Goal: Task Accomplishment & Management: Manage account settings

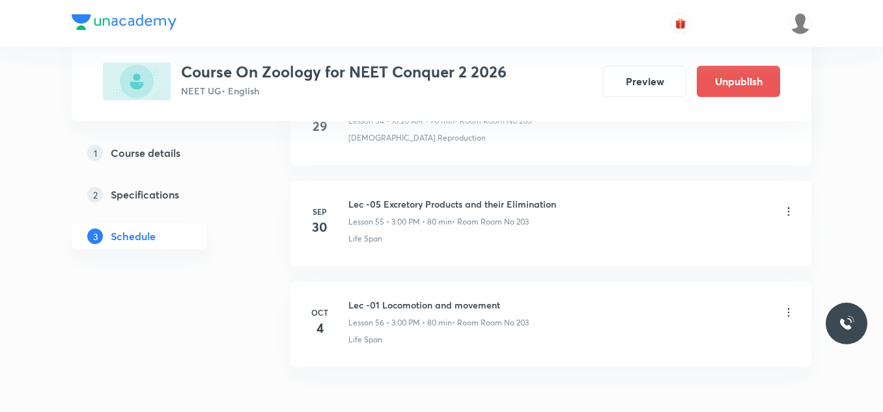
scroll to position [6281, 0]
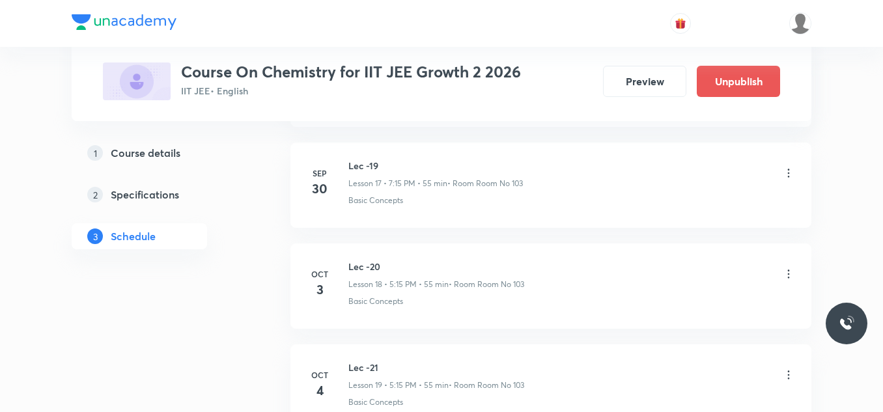
scroll to position [2649, 0]
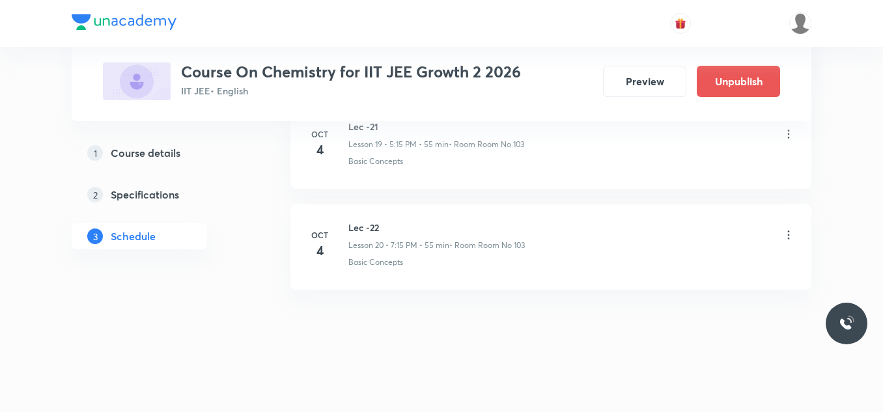
click at [512, 245] on p "• Room Room No 103" at bounding box center [487, 246] width 76 height 12
drag, startPoint x: 480, startPoint y: 245, endPoint x: 555, endPoint y: 245, distance: 74.9
click at [555, 245] on div "Lec -22 Lesson 20 • 7:15 PM • 55 min • Room Room No 103" at bounding box center [571, 236] width 447 height 31
click at [504, 288] on li "Oct 4 Lec -22 Lesson 20 • 7:15 PM • 55 min • Room Room No 103 Basic Concepts" at bounding box center [550, 246] width 521 height 85
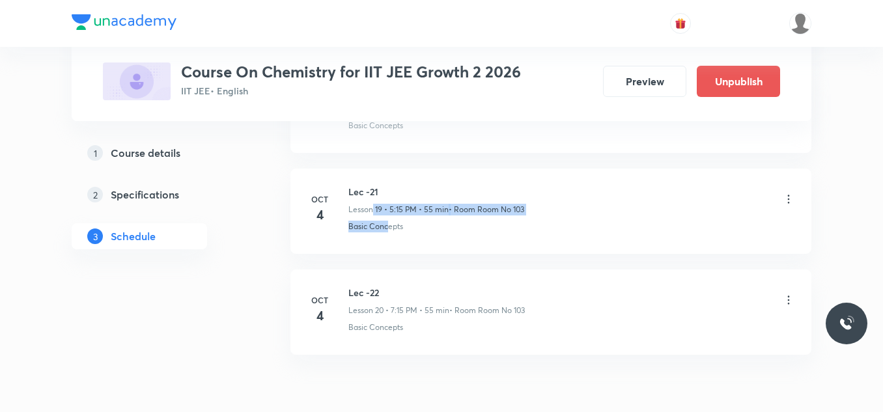
drag, startPoint x: 372, startPoint y: 210, endPoint x: 388, endPoint y: 216, distance: 16.9
click at [388, 216] on div "Lec -21 Lesson 19 • 5:15 PM • 55 min • Room Room No 103 Basic Concepts" at bounding box center [571, 209] width 447 height 48
click at [403, 208] on p "Lesson 19 • 5:15 PM • 55 min" at bounding box center [398, 210] width 100 height 12
drag, startPoint x: 353, startPoint y: 191, endPoint x: 381, endPoint y: 226, distance: 44.9
click at [381, 226] on div "Lec -21 Lesson 19 • 5:15 PM • 55 min • Room Room No 103 Basic Concepts" at bounding box center [571, 209] width 447 height 48
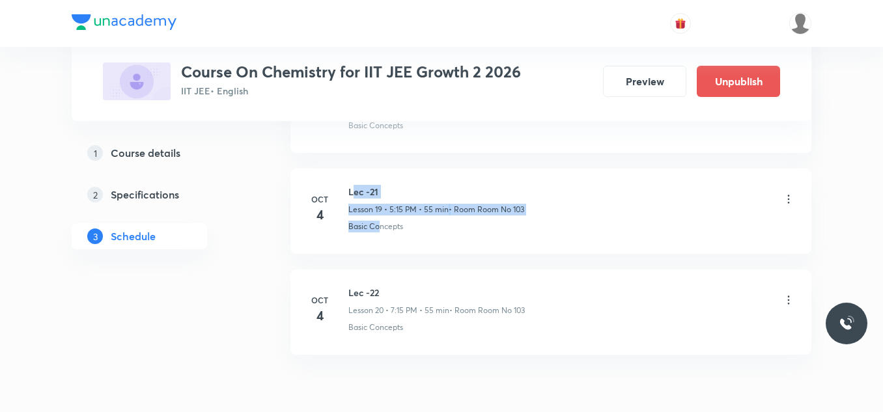
click at [787, 199] on icon at bounding box center [788, 199] width 13 height 13
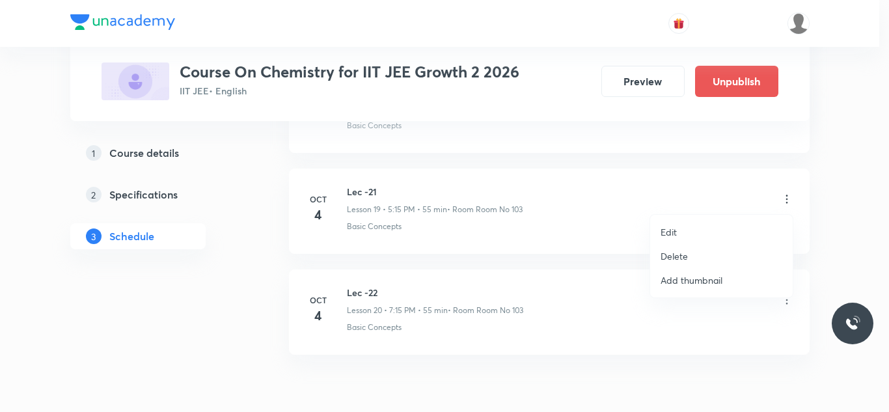
click at [567, 191] on div at bounding box center [444, 206] width 889 height 412
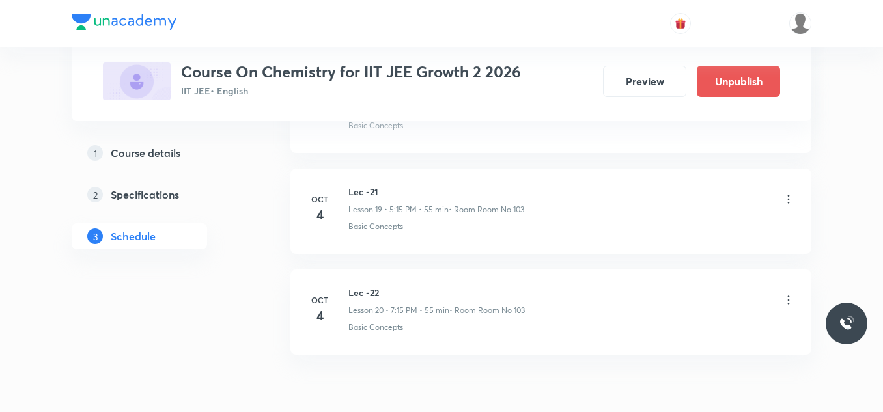
click at [783, 200] on icon at bounding box center [788, 199] width 13 height 13
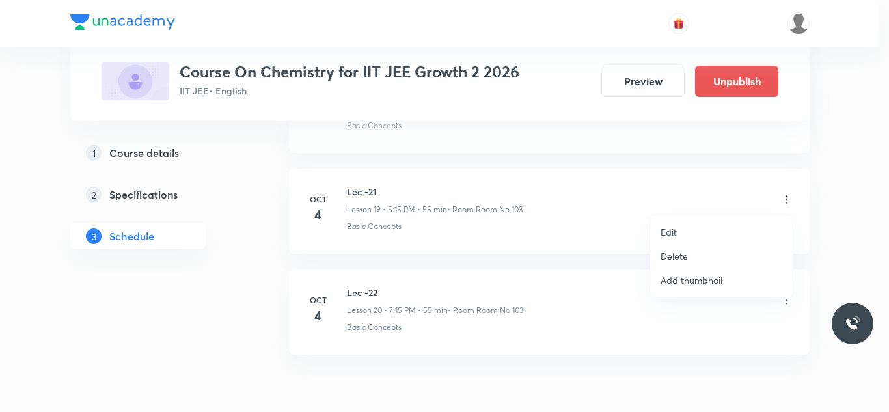
click at [689, 225] on li "Edit" at bounding box center [721, 232] width 143 height 24
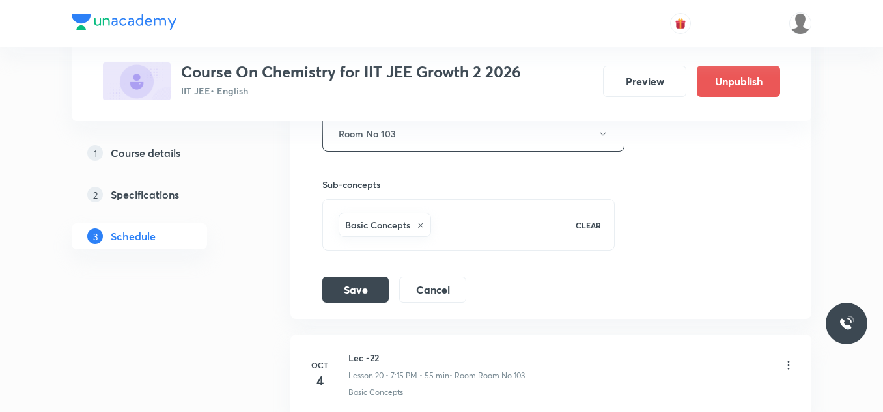
scroll to position [2291, 0]
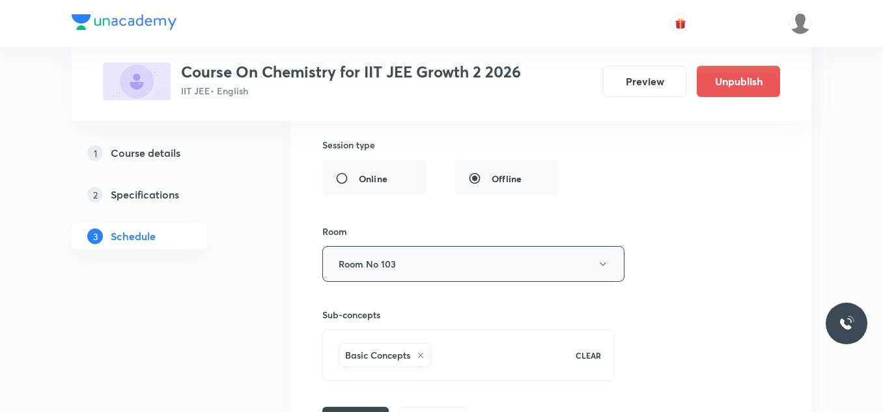
click at [444, 260] on button "Room No 103" at bounding box center [473, 264] width 302 height 36
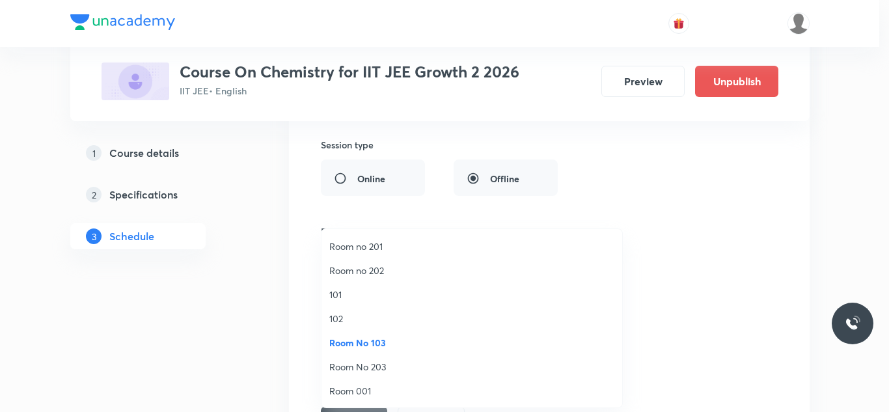
click at [353, 289] on span "101" at bounding box center [471, 295] width 285 height 14
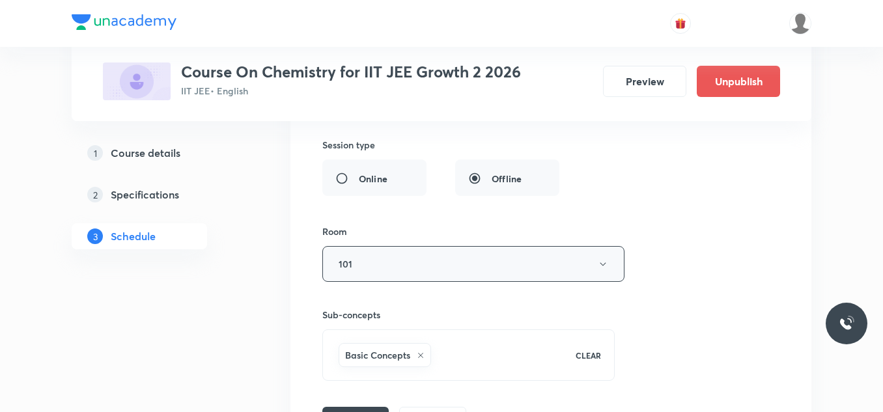
scroll to position [2421, 0]
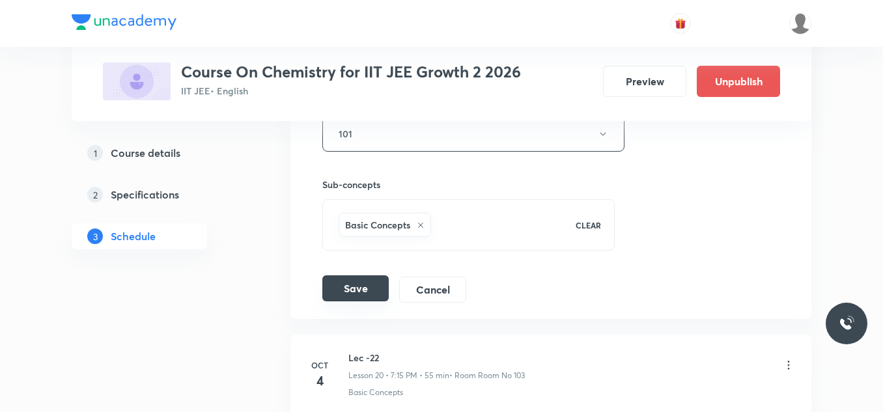
click at [374, 292] on button "Save" at bounding box center [355, 288] width 66 height 26
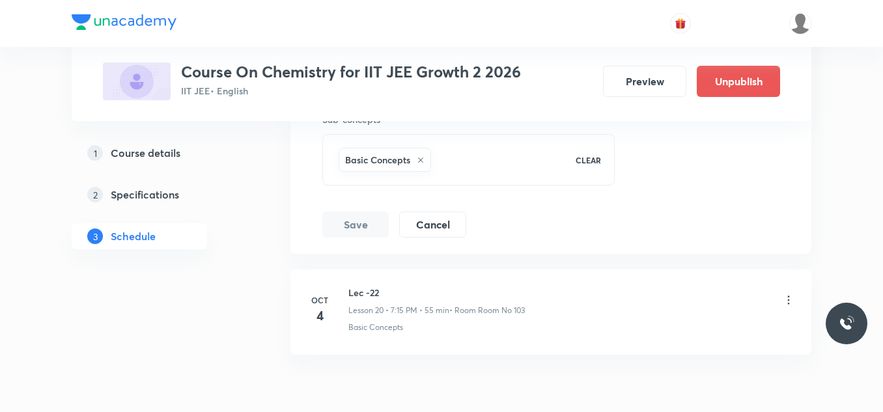
scroll to position [2051, 0]
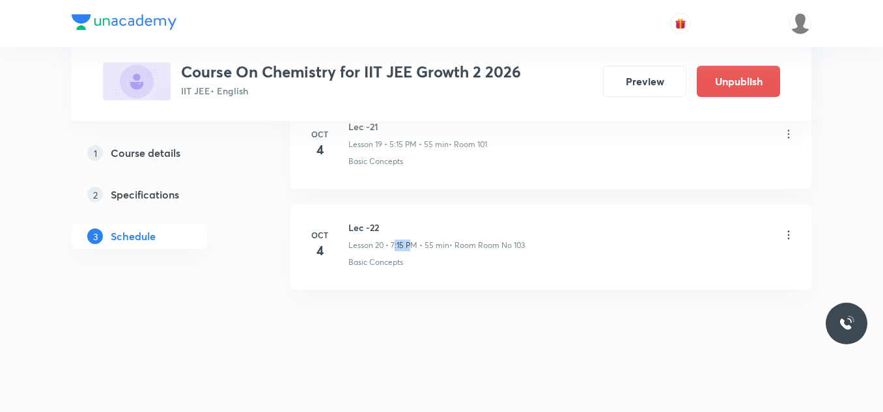
drag, startPoint x: 403, startPoint y: 243, endPoint x: 414, endPoint y: 250, distance: 12.8
click at [414, 250] on p "Lesson 20 • 7:15 PM • 55 min" at bounding box center [398, 246] width 101 height 12
drag, startPoint x: 361, startPoint y: 242, endPoint x: 470, endPoint y: 264, distance: 110.8
click at [470, 264] on div "Lec -22 Lesson 20 • 7:15 PM • 55 min • Room Room No 103 Basic Concepts" at bounding box center [571, 245] width 447 height 48
click at [470, 264] on div "Basic Concepts" at bounding box center [571, 262] width 447 height 12
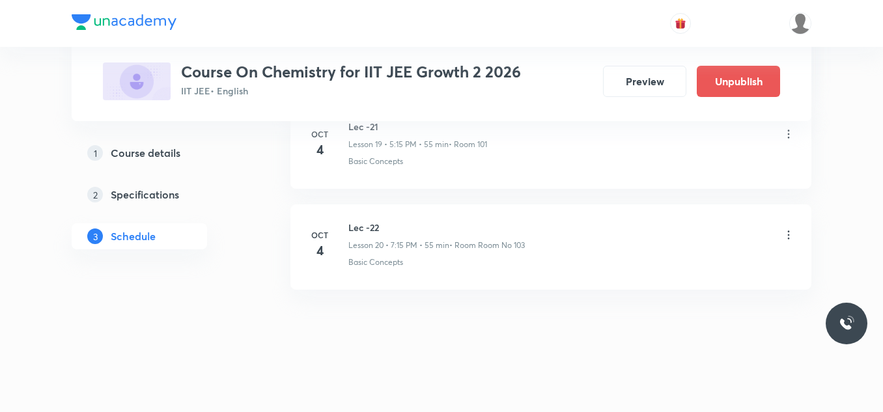
scroll to position [1986, 0]
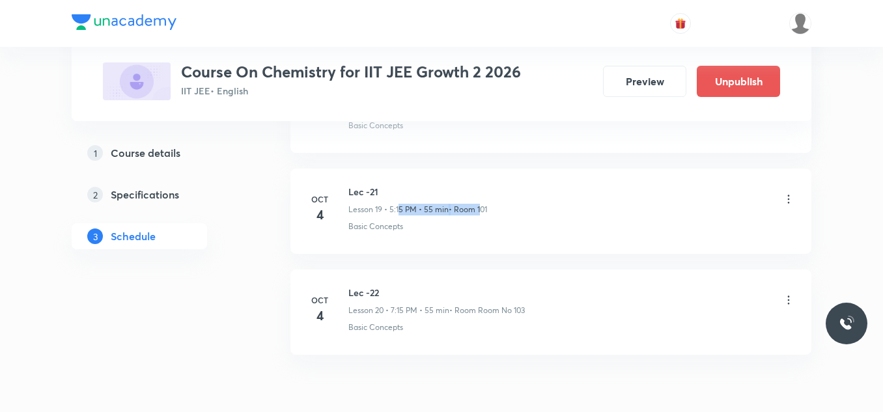
drag, startPoint x: 401, startPoint y: 210, endPoint x: 480, endPoint y: 208, distance: 78.8
click at [480, 208] on div "Lesson 19 • 5:15 PM • 55 min • Room 101" at bounding box center [417, 210] width 139 height 12
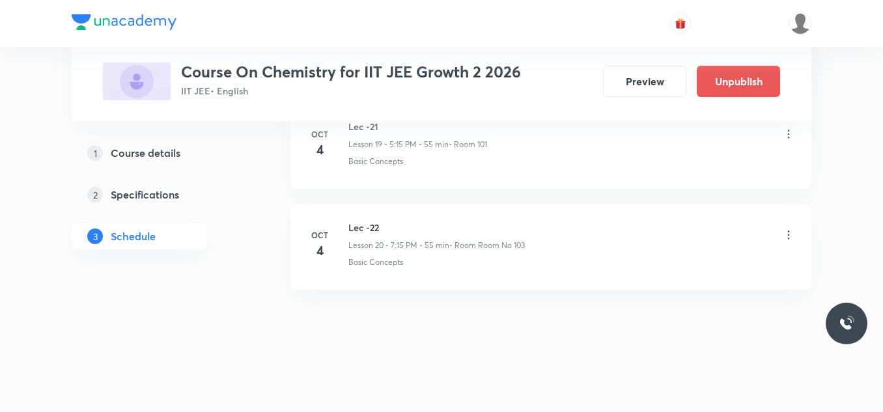
click at [792, 232] on icon at bounding box center [788, 234] width 13 height 13
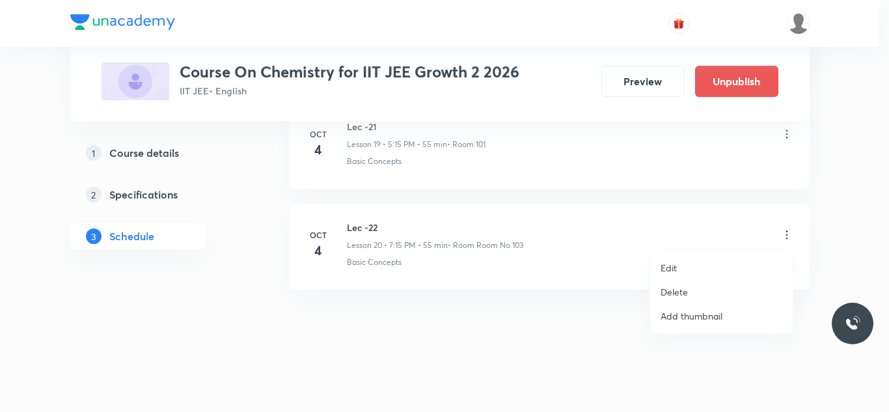
click at [555, 264] on div at bounding box center [444, 206] width 889 height 412
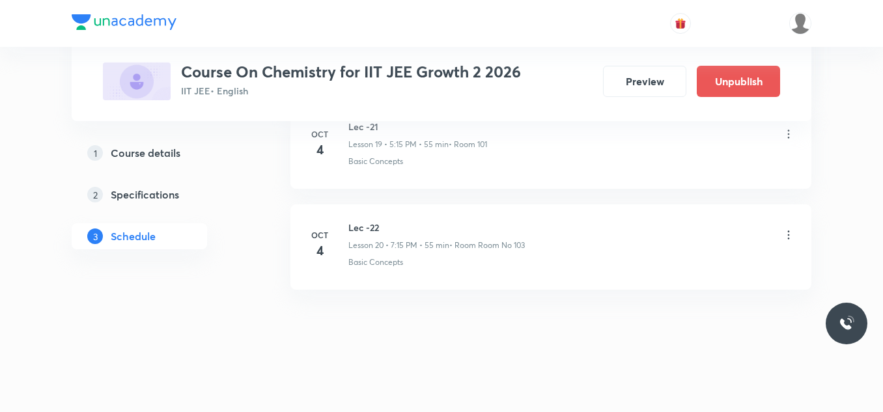
scroll to position [1986, 0]
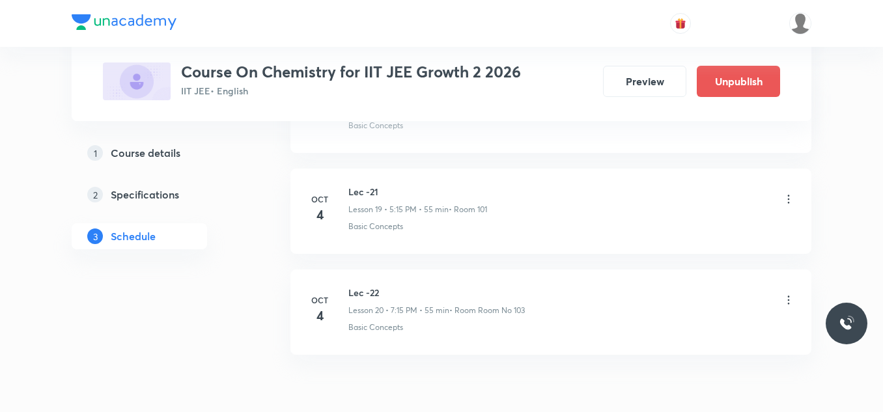
click at [790, 301] on icon at bounding box center [788, 300] width 13 height 13
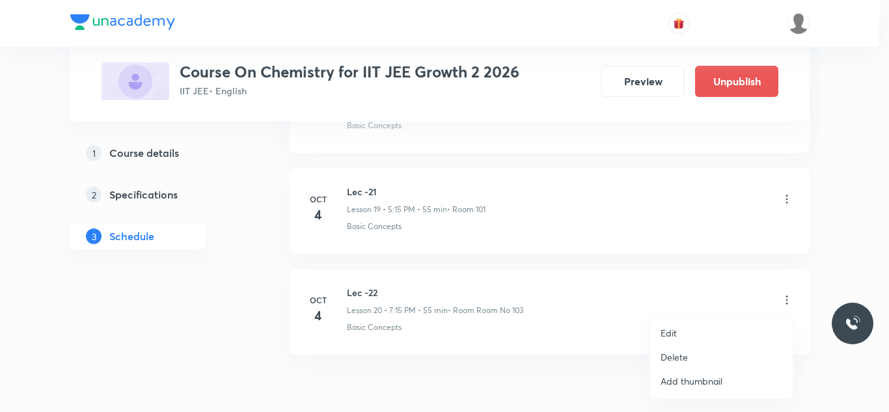
click at [681, 354] on p "Delete" at bounding box center [674, 357] width 27 height 14
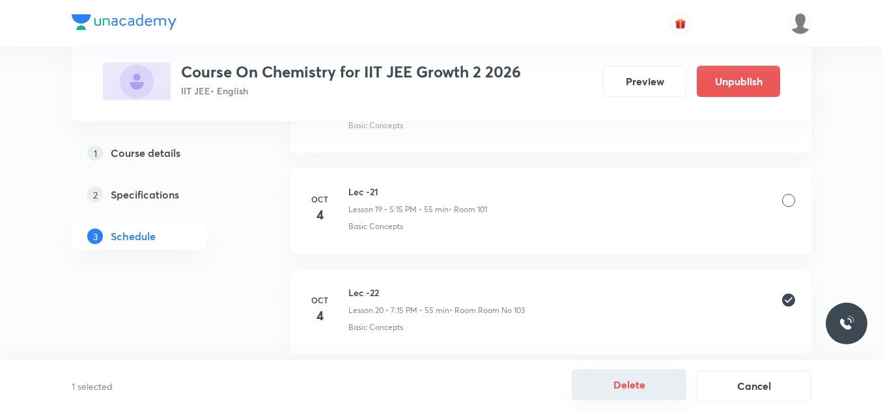
click at [642, 387] on button "Delete" at bounding box center [628, 384] width 115 height 31
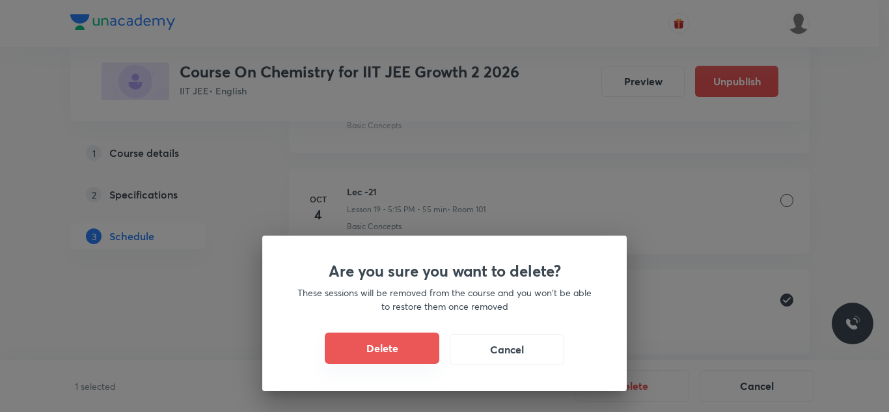
click at [417, 354] on button "Delete" at bounding box center [382, 348] width 115 height 31
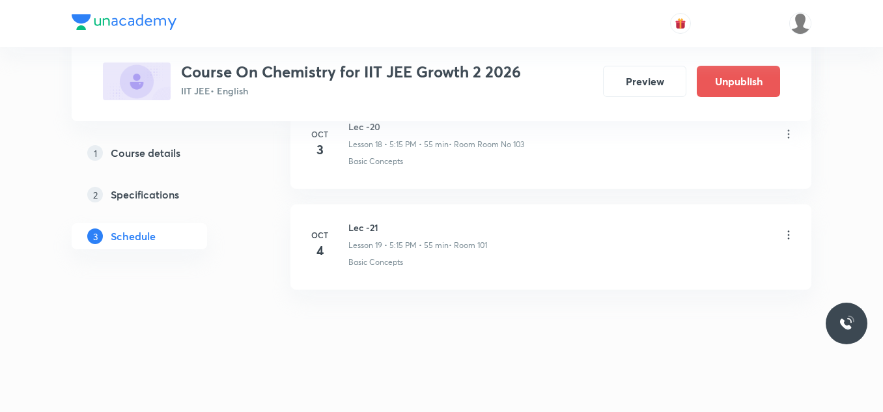
scroll to position [1950, 0]
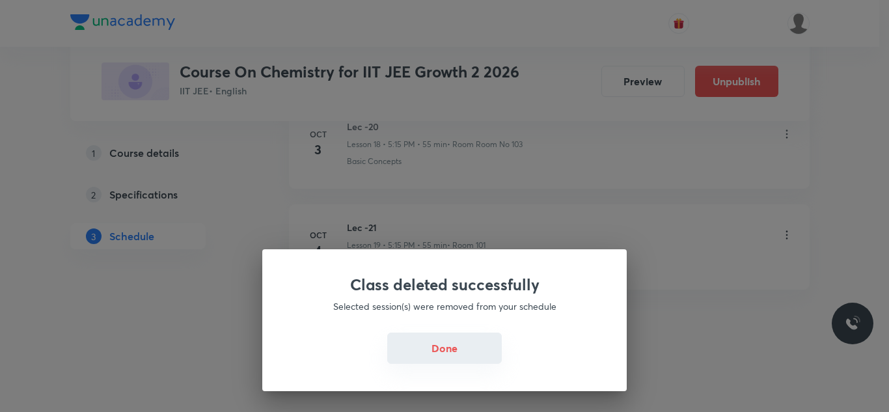
click at [454, 348] on button "Done" at bounding box center [444, 348] width 115 height 31
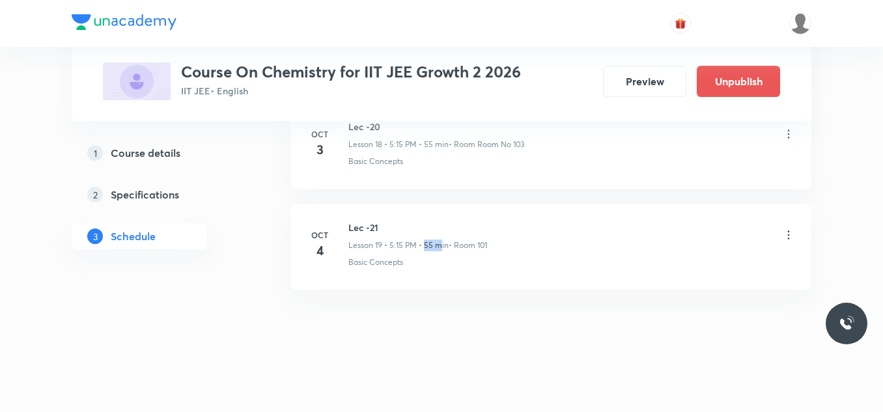
drag, startPoint x: 425, startPoint y: 247, endPoint x: 440, endPoint y: 248, distance: 15.0
click at [440, 248] on p "Lesson 19 • 5:15 PM • 55 min" at bounding box center [398, 246] width 100 height 12
click at [777, 238] on div "Lec -21 Lesson 19 • 5:15 PM • 55 min • Room 101" at bounding box center [571, 236] width 447 height 31
click at [784, 237] on icon at bounding box center [788, 234] width 13 height 13
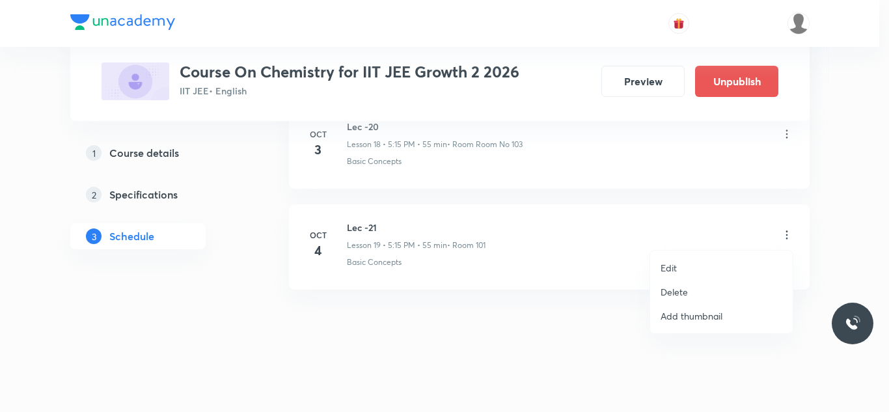
click at [693, 264] on li "Edit" at bounding box center [721, 268] width 143 height 24
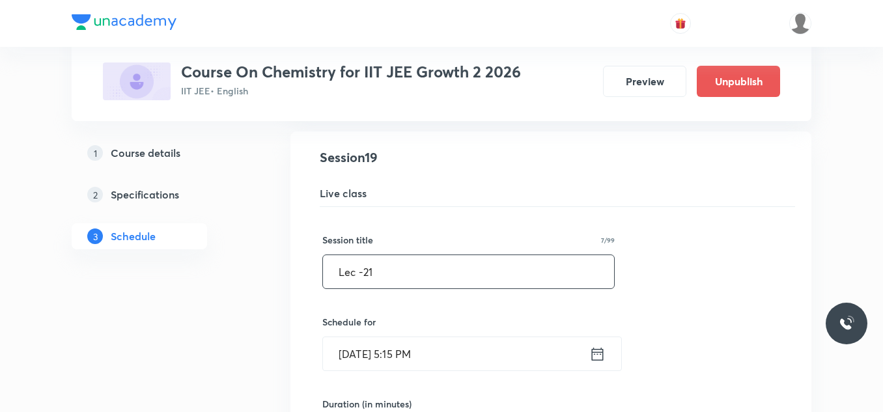
scroll to position [2145, 0]
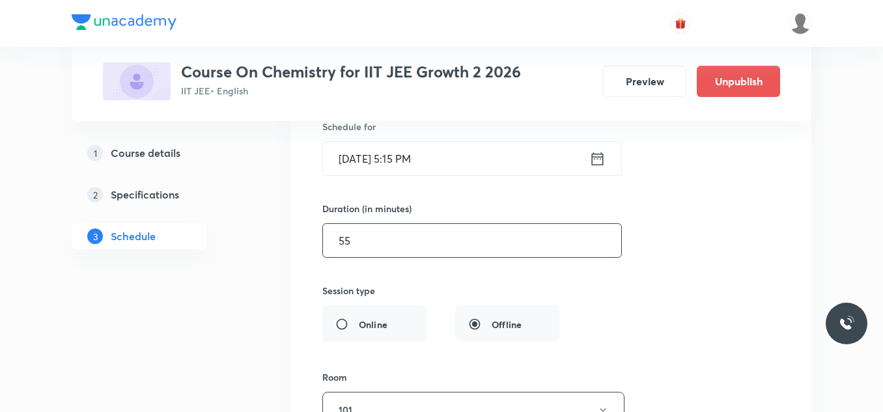
drag, startPoint x: 395, startPoint y: 243, endPoint x: 284, endPoint y: 247, distance: 110.7
type input "5"
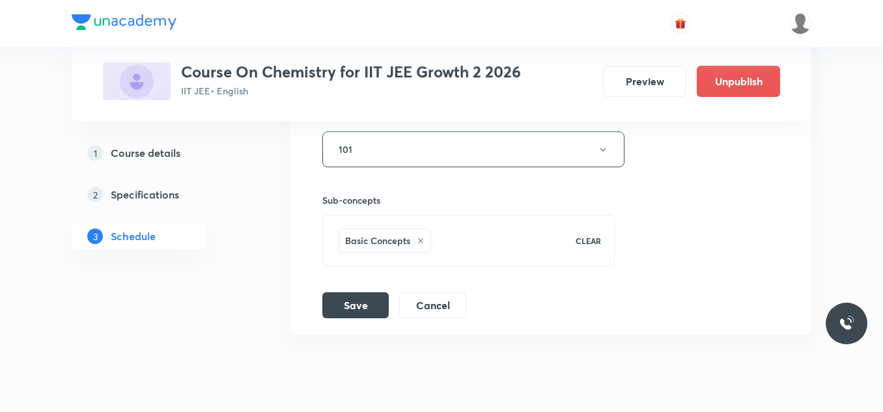
scroll to position [2451, 0]
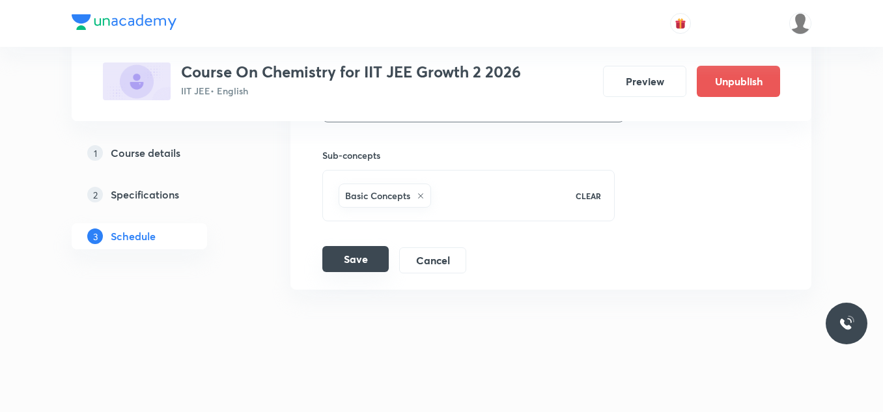
type input "110"
click at [372, 262] on button "Save" at bounding box center [355, 259] width 66 height 26
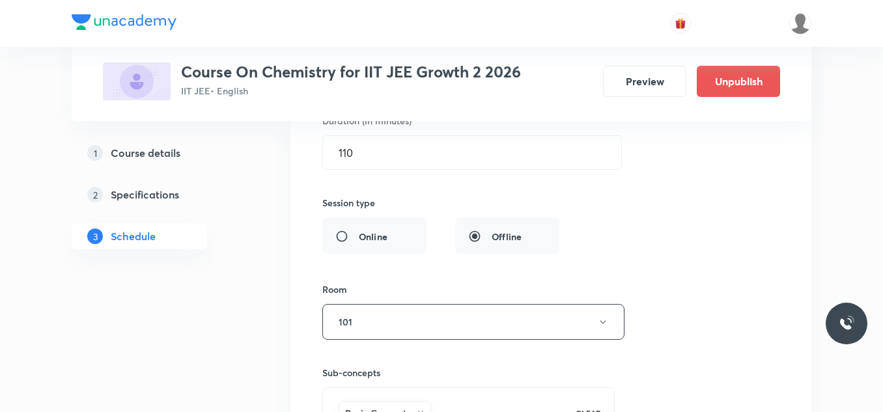
scroll to position [2190, 0]
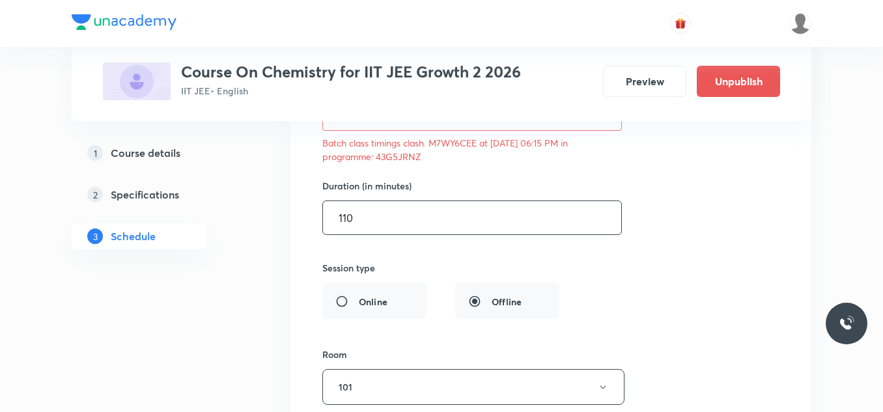
click at [440, 222] on input "110" at bounding box center [472, 217] width 298 height 33
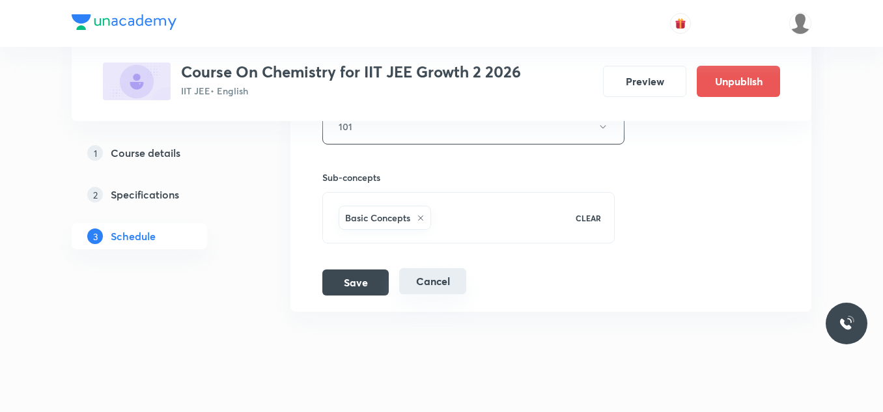
scroll to position [2473, 0]
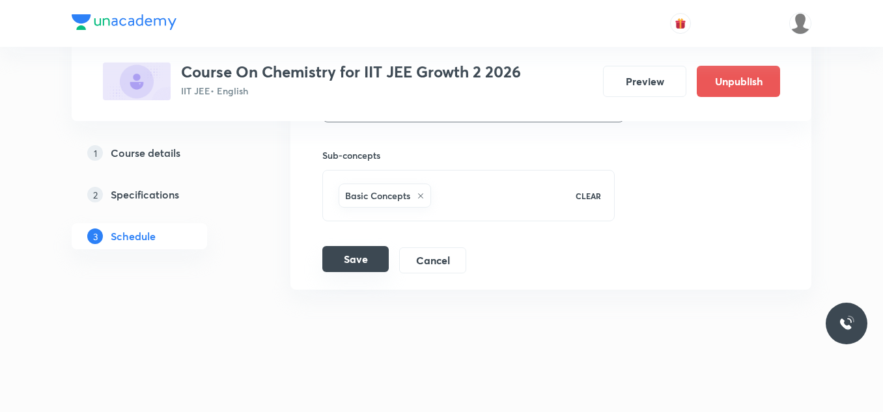
click at [366, 254] on button "Save" at bounding box center [355, 259] width 66 height 26
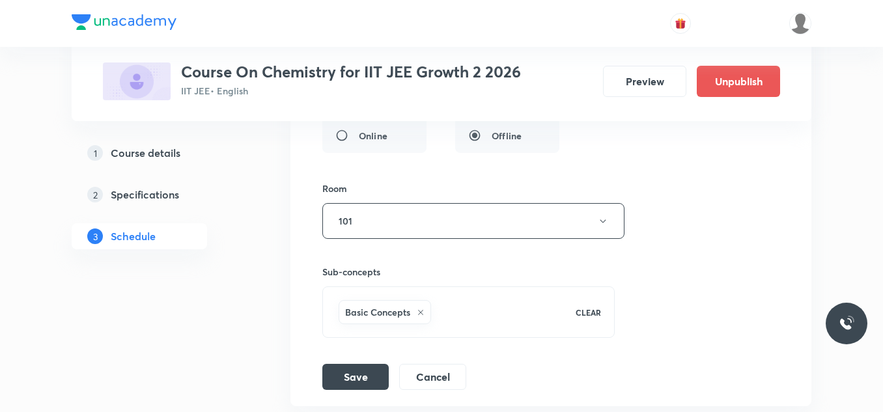
scroll to position [2459, 0]
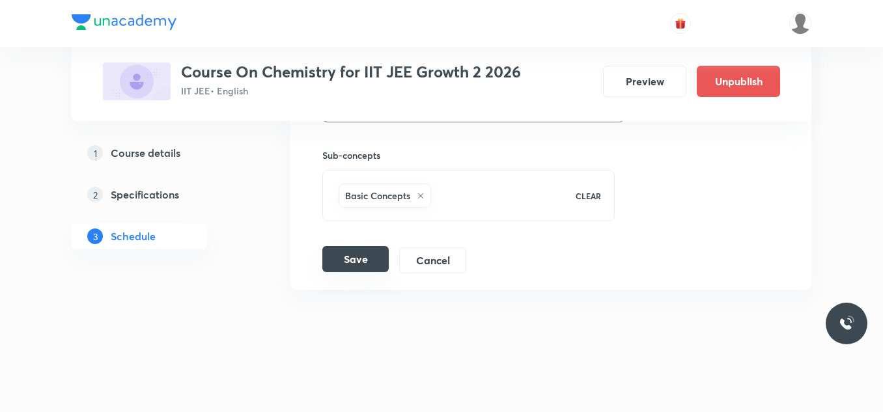
click at [353, 256] on button "Save" at bounding box center [355, 259] width 66 height 26
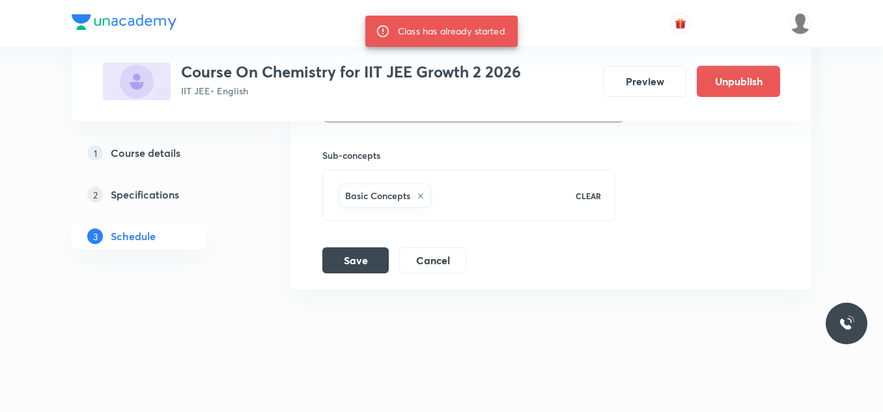
scroll to position [2394, 0]
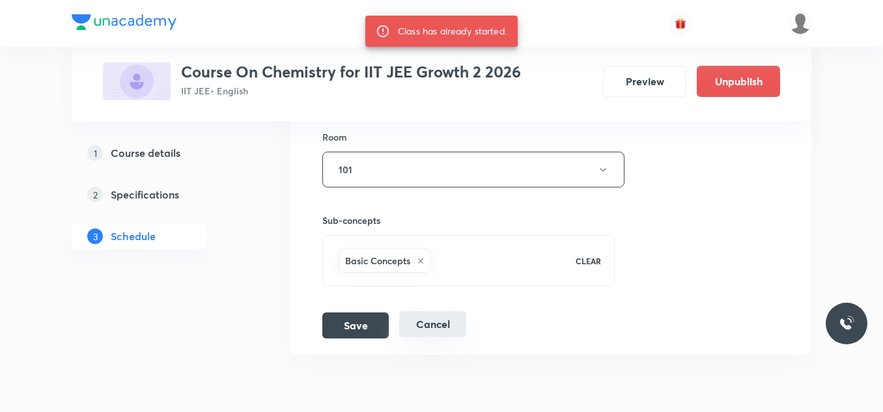
click at [422, 320] on button "Cancel" at bounding box center [432, 324] width 67 height 26
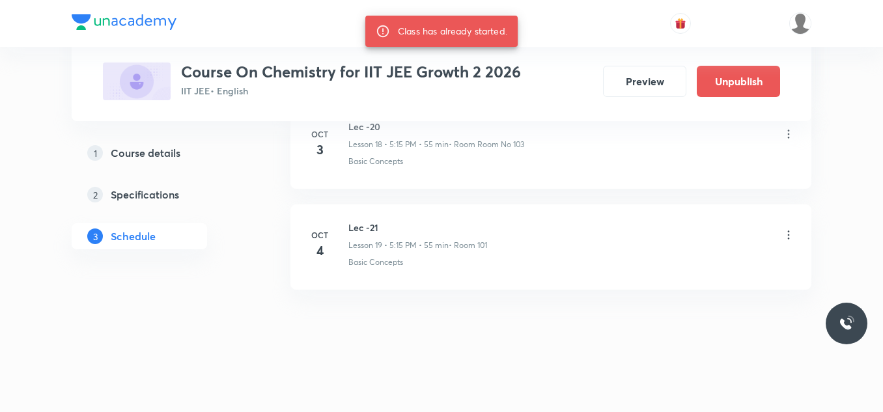
scroll to position [1950, 0]
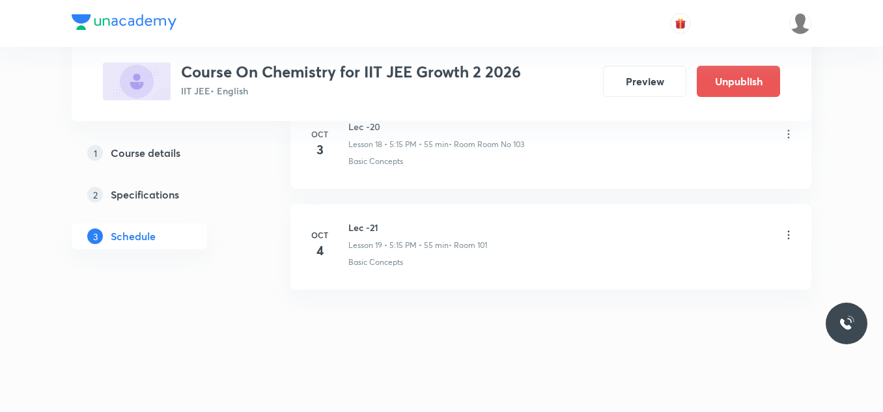
click at [372, 228] on h6 "Lec -21" at bounding box center [417, 228] width 139 height 14
copy h6 "Lec -21"
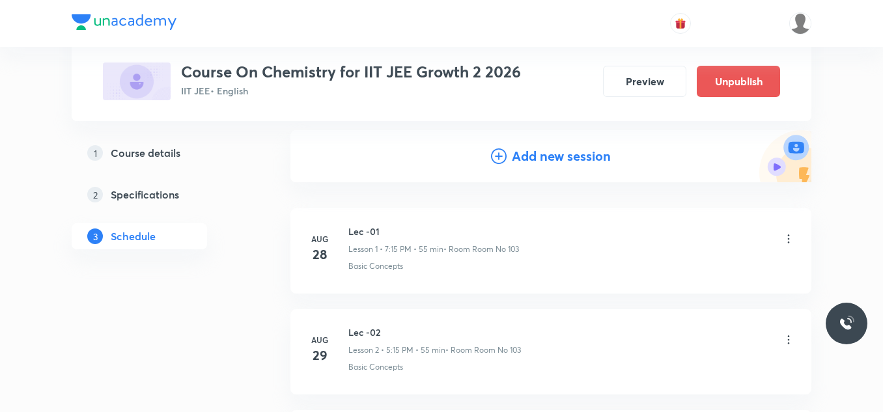
scroll to position [0, 0]
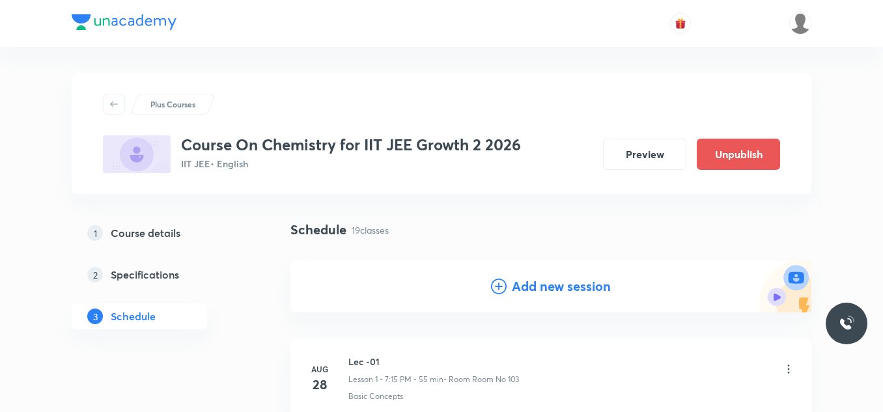
click at [524, 299] on div "Add new session" at bounding box center [550, 286] width 521 height 52
click at [522, 282] on h4 "Add new session" at bounding box center [561, 287] width 99 height 20
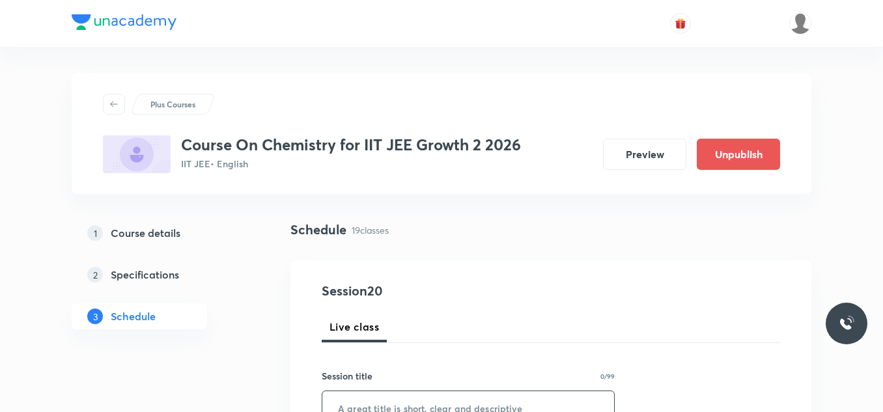
scroll to position [65, 0]
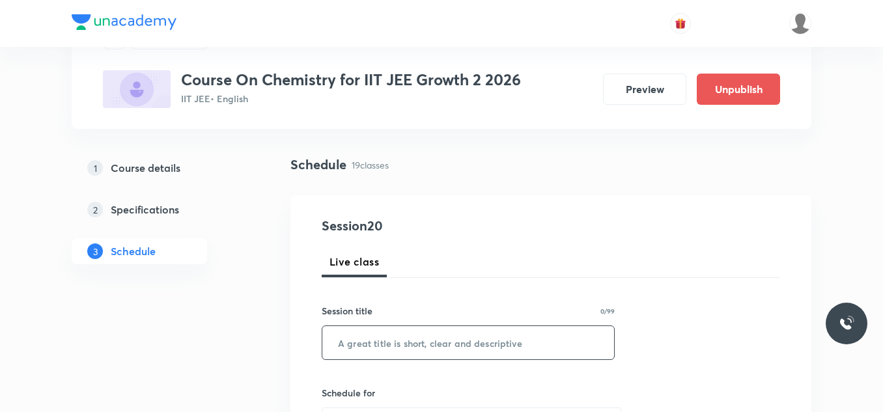
click at [381, 336] on input "text" at bounding box center [468, 342] width 292 height 33
paste input "Lec -21"
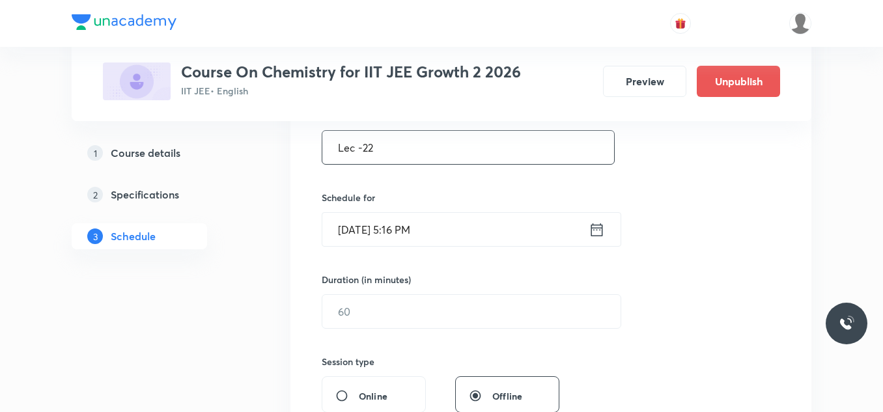
type input "Lec -22"
click at [600, 232] on icon at bounding box center [596, 230] width 16 height 18
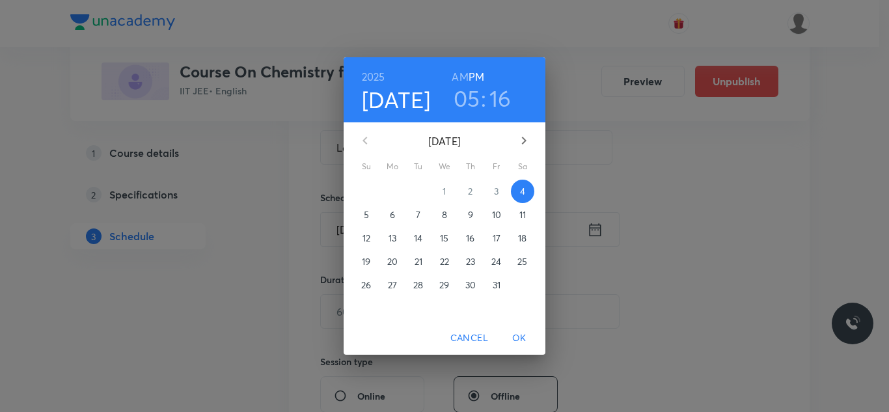
click at [471, 103] on h3 "05" at bounding box center [467, 98] width 27 height 27
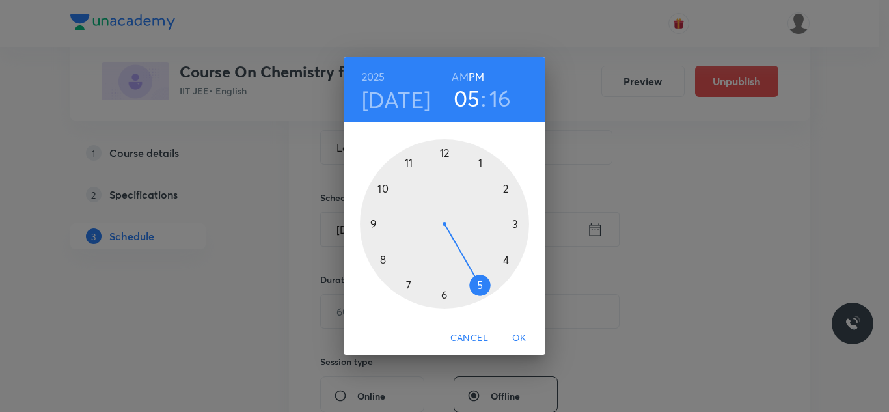
click at [409, 283] on div at bounding box center [444, 223] width 169 height 169
click at [517, 224] on div at bounding box center [444, 223] width 169 height 169
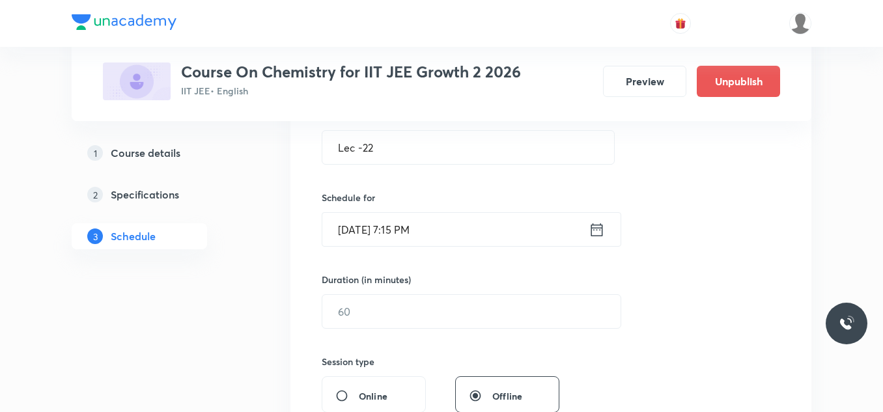
click at [593, 233] on icon at bounding box center [596, 230] width 16 height 18
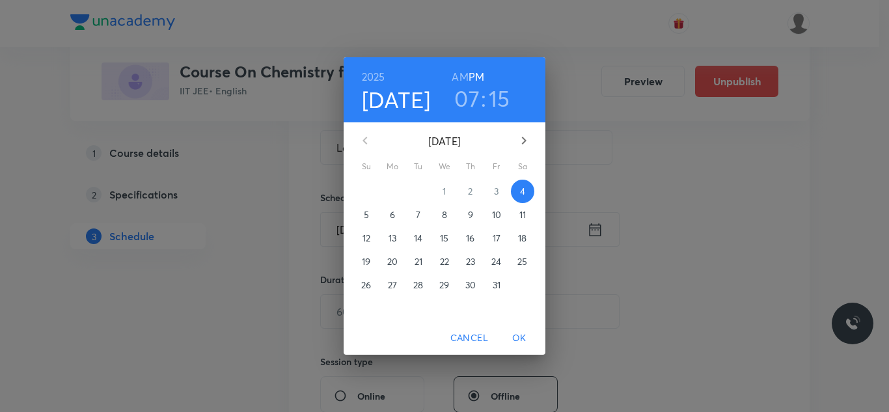
click at [474, 106] on h3 "07" at bounding box center [466, 98] width 25 height 27
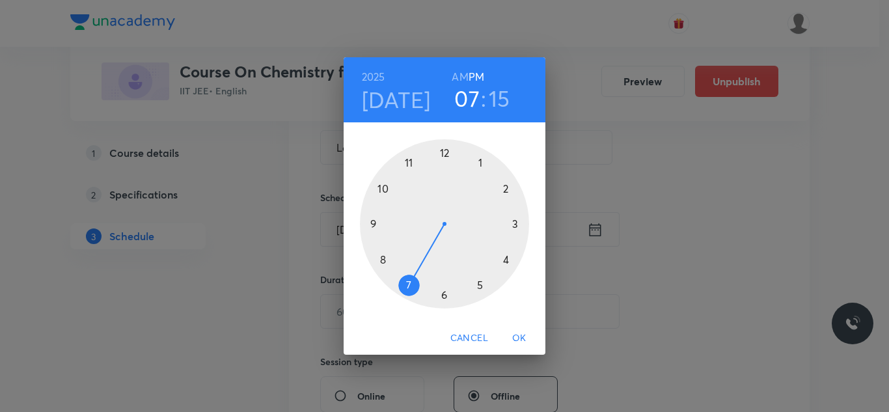
click at [445, 294] on div at bounding box center [444, 223] width 169 height 169
click at [521, 345] on span "OK" at bounding box center [519, 338] width 31 height 16
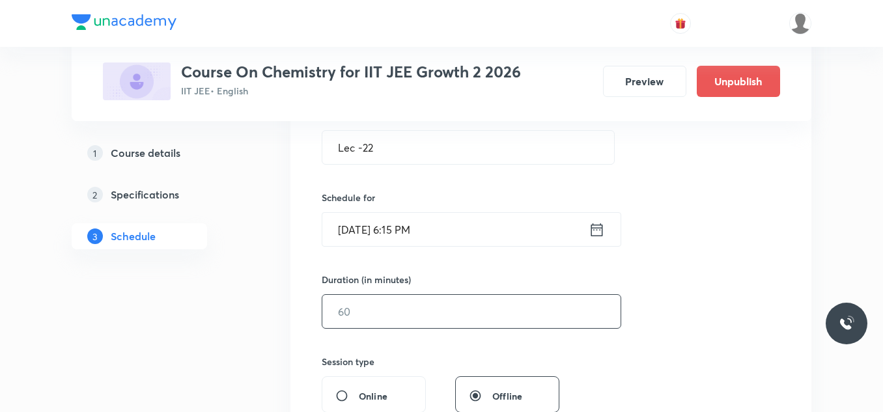
click at [439, 311] on input "text" at bounding box center [471, 311] width 298 height 33
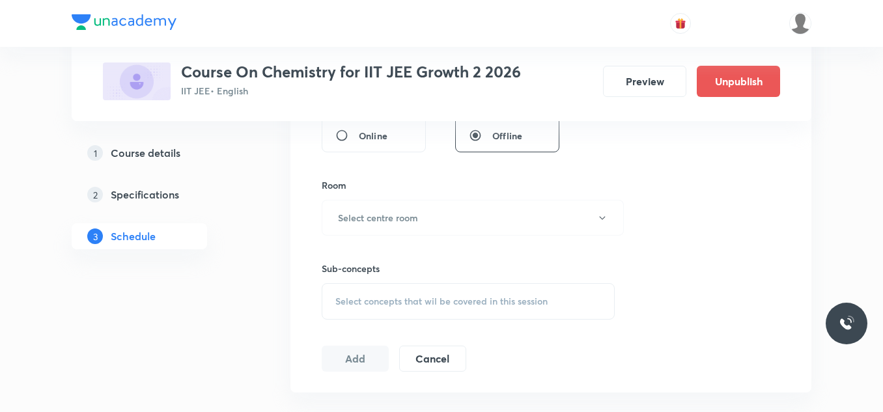
scroll to position [456, 0]
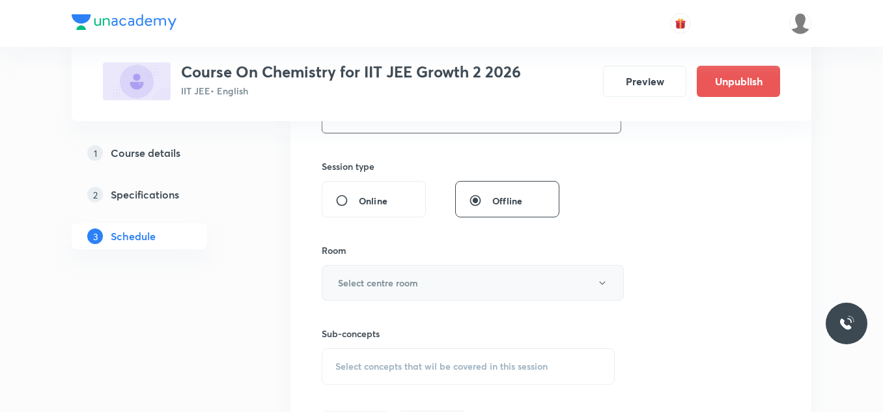
type input "55"
click at [432, 285] on button "Select centre room" at bounding box center [473, 283] width 302 height 36
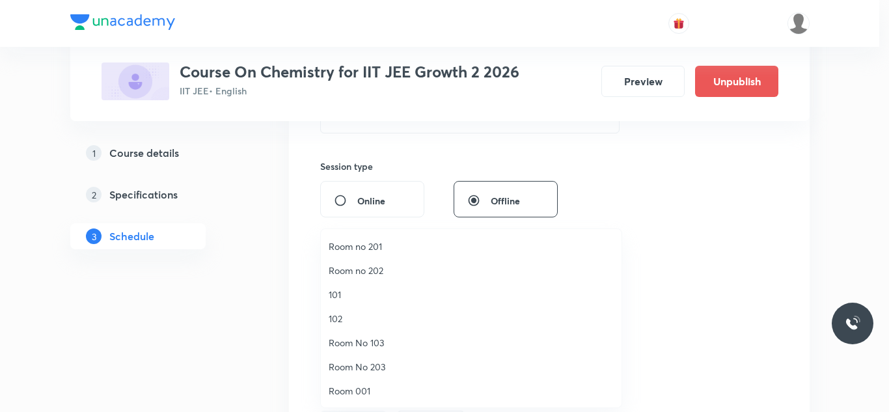
click at [364, 290] on span "101" at bounding box center [471, 295] width 285 height 14
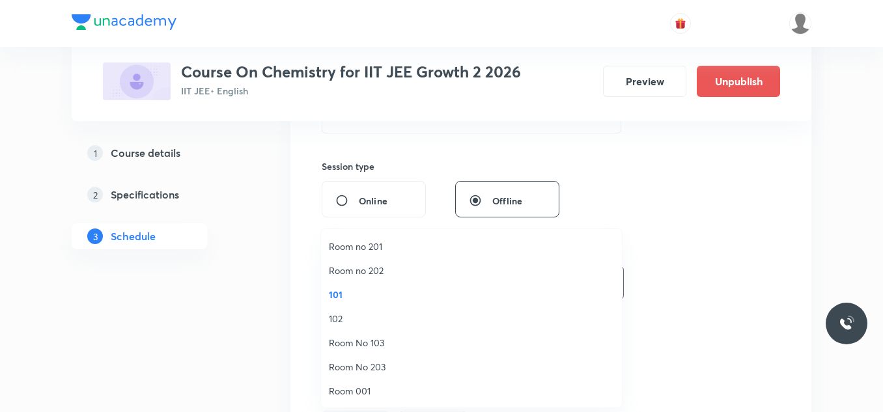
click at [296, 310] on div "Session 20 Live class Session title 7/99 Lec -22 ​ Schedule for Oct 4, 2025, 6:…" at bounding box center [550, 131] width 521 height 653
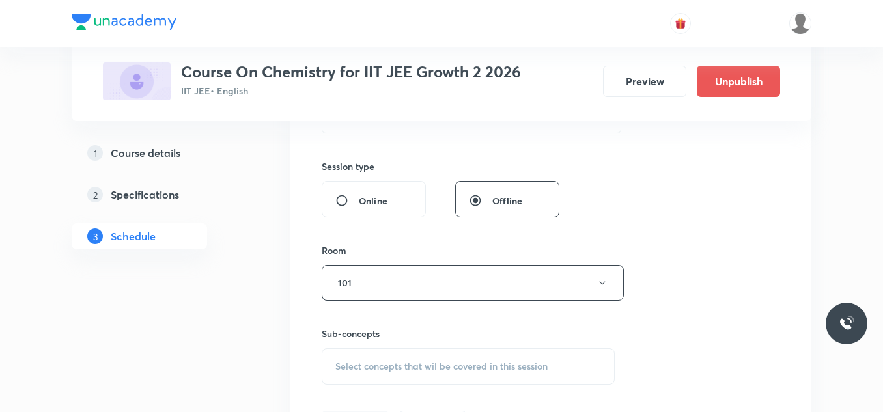
scroll to position [521, 0]
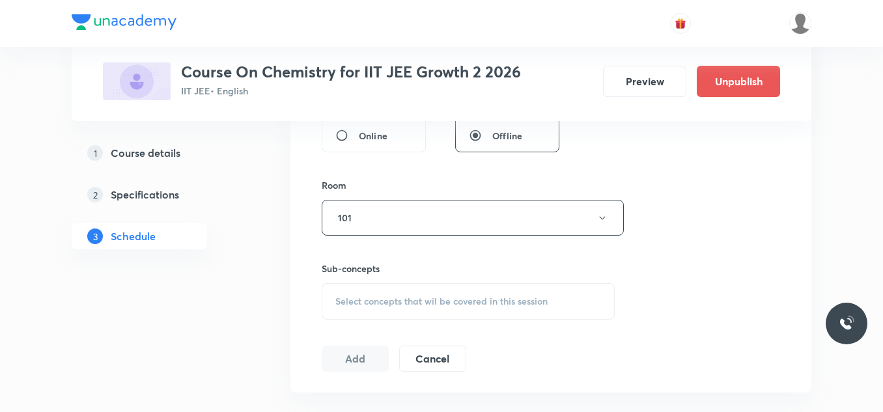
click at [400, 285] on div "Select concepts that wil be covered in this session" at bounding box center [468, 301] width 293 height 36
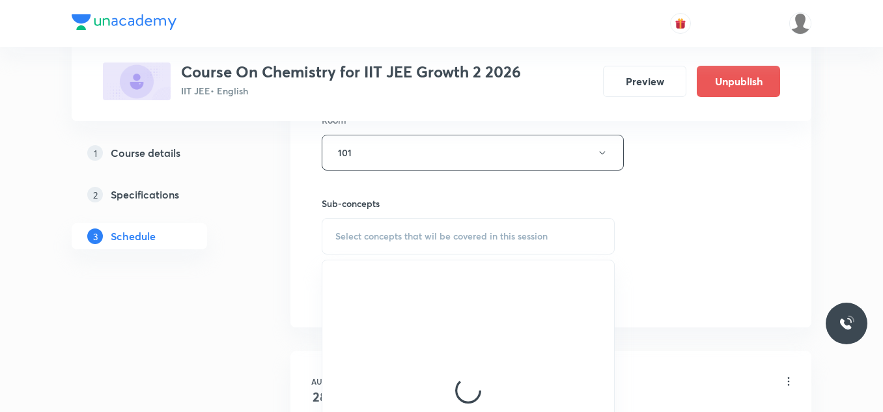
scroll to position [651, 0]
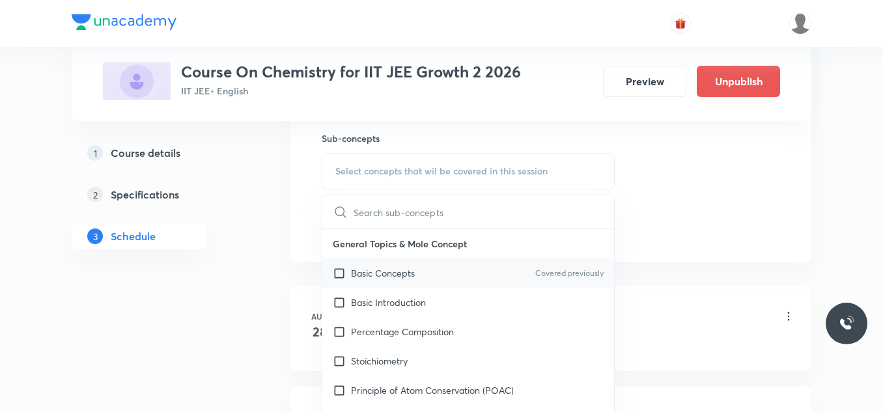
click at [416, 271] on div "Basic Concepts Covered previously" at bounding box center [468, 272] width 292 height 29
checkbox input "true"
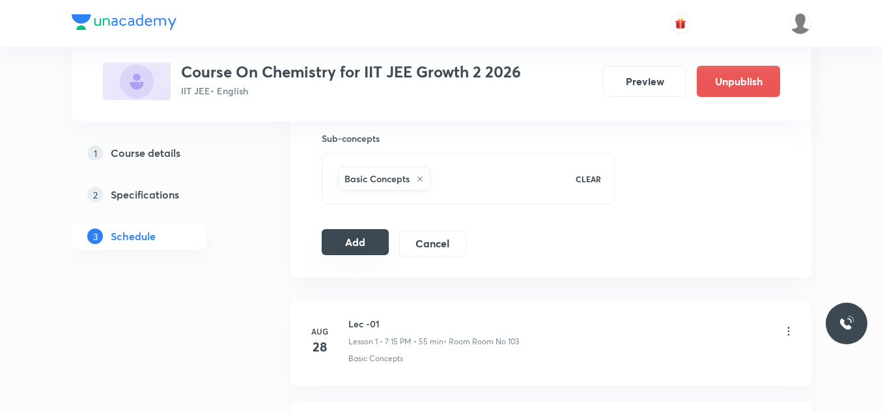
click at [371, 246] on button "Add" at bounding box center [355, 242] width 67 height 26
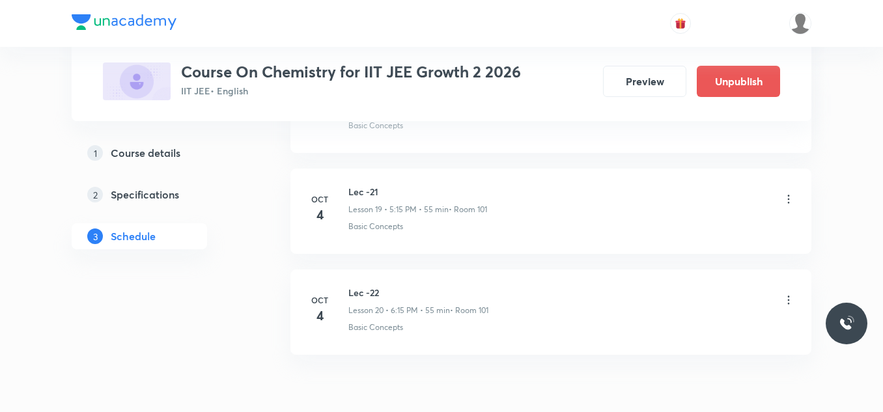
scroll to position [2051, 0]
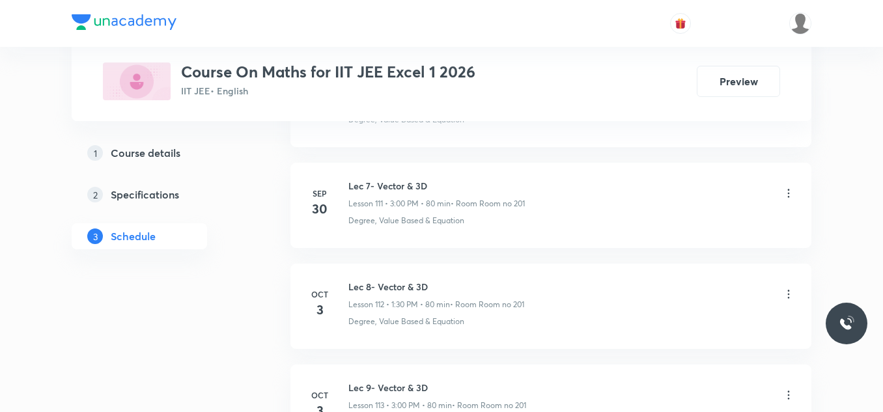
scroll to position [12216, 0]
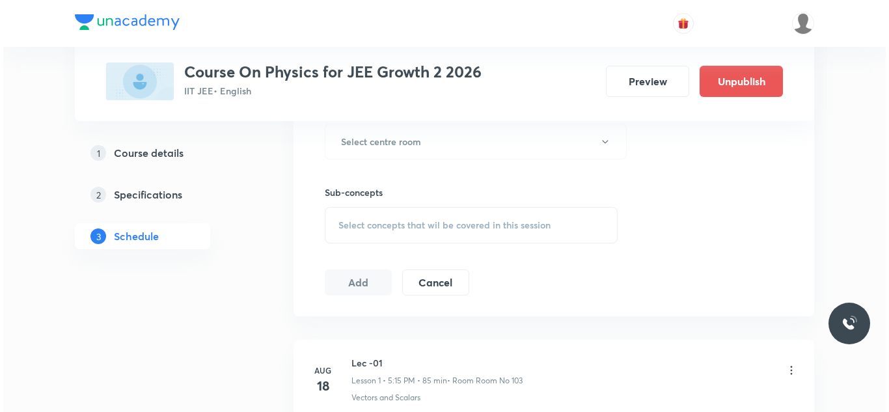
scroll to position [3154, 0]
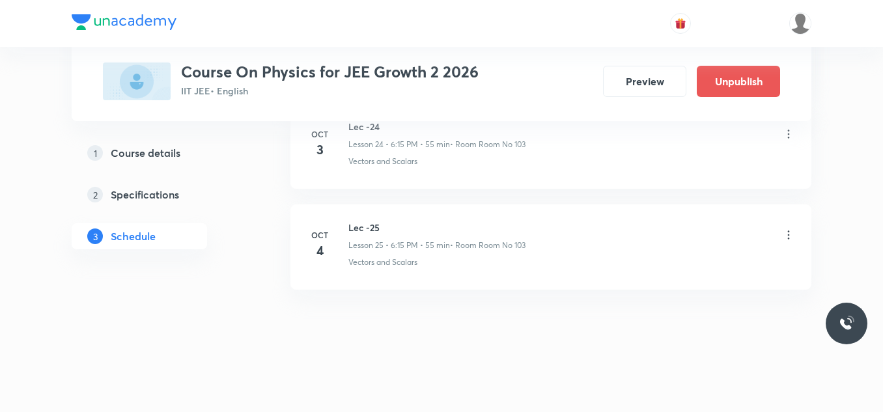
click at [388, 248] on p "Lesson 25 • 6:15 PM • 55 min" at bounding box center [399, 246] width 102 height 12
click at [785, 236] on icon at bounding box center [788, 234] width 13 height 13
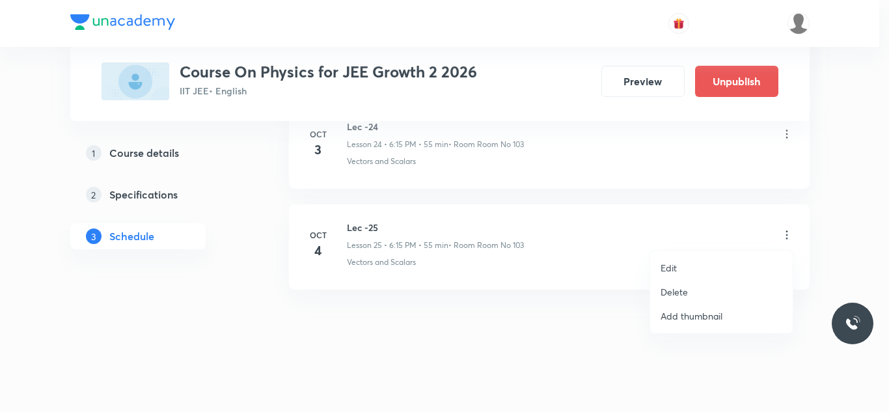
click at [676, 259] on li "Edit" at bounding box center [721, 268] width 143 height 24
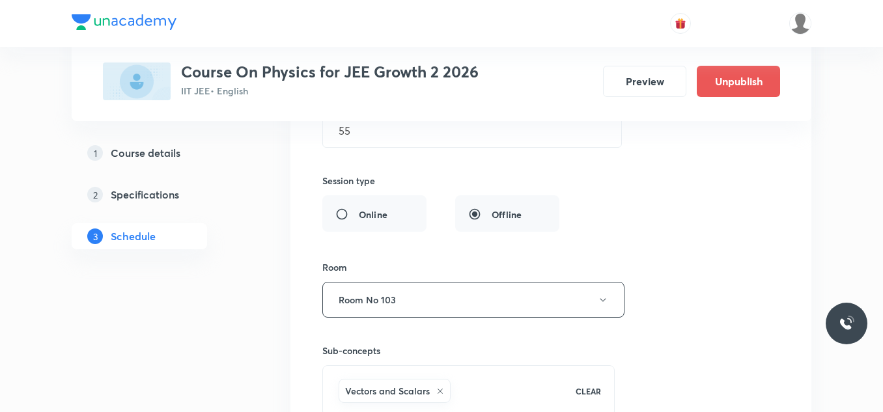
scroll to position [2731, 0]
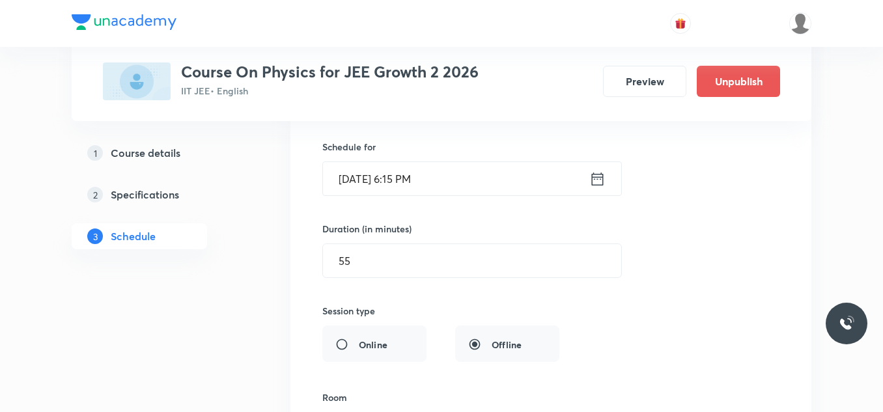
click at [596, 180] on icon at bounding box center [597, 179] width 16 height 18
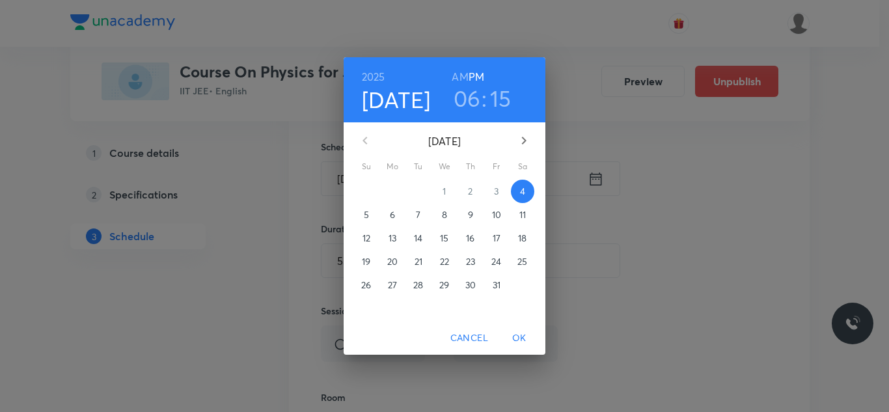
click at [461, 92] on h3 "06" at bounding box center [467, 98] width 27 height 27
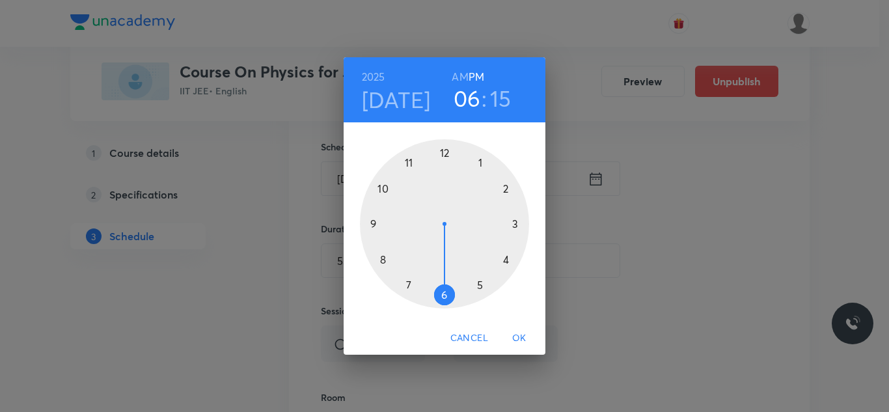
click at [410, 283] on div at bounding box center [444, 223] width 169 height 169
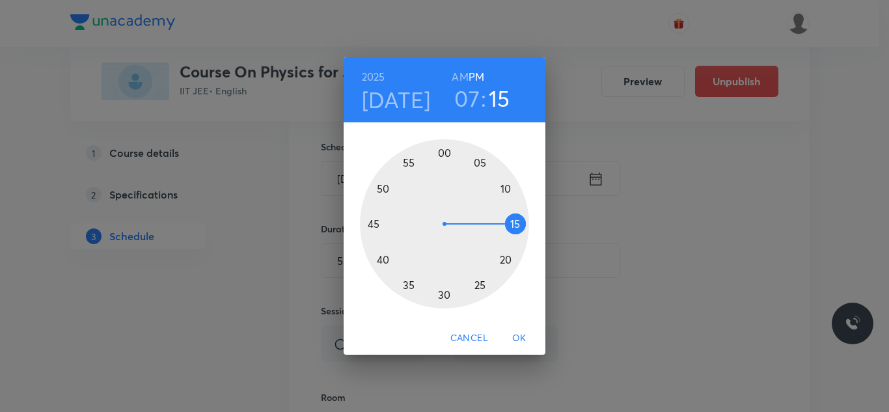
click at [507, 335] on span "OK" at bounding box center [519, 338] width 31 height 16
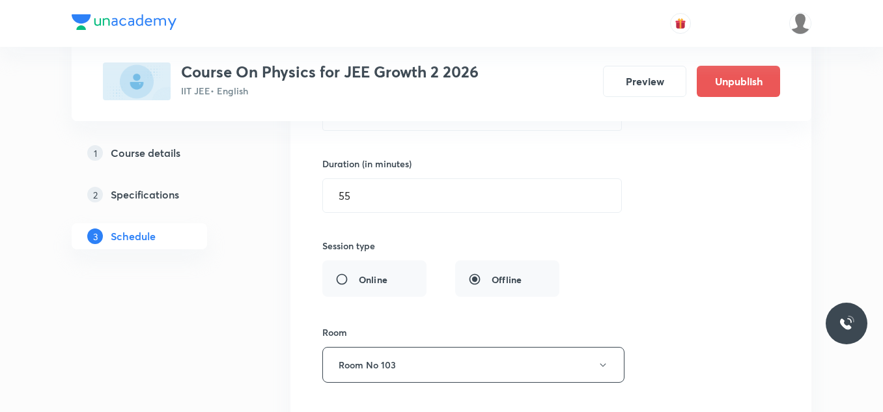
scroll to position [2991, 0]
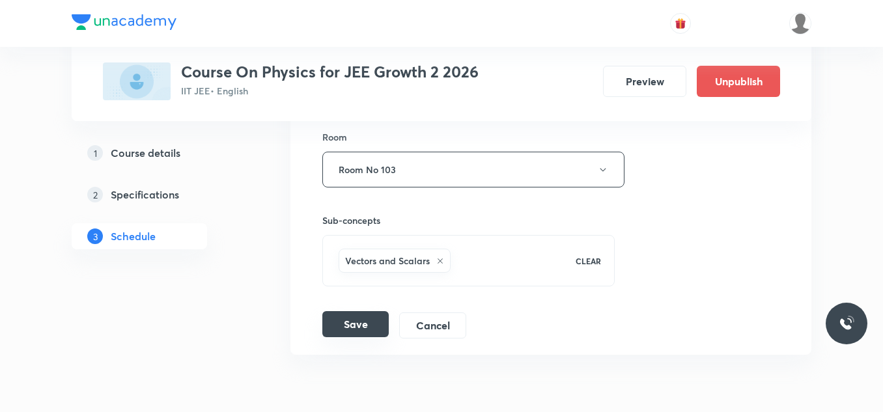
click at [356, 322] on button "Save" at bounding box center [355, 324] width 66 height 26
click at [605, 172] on icon "button" at bounding box center [603, 170] width 10 height 10
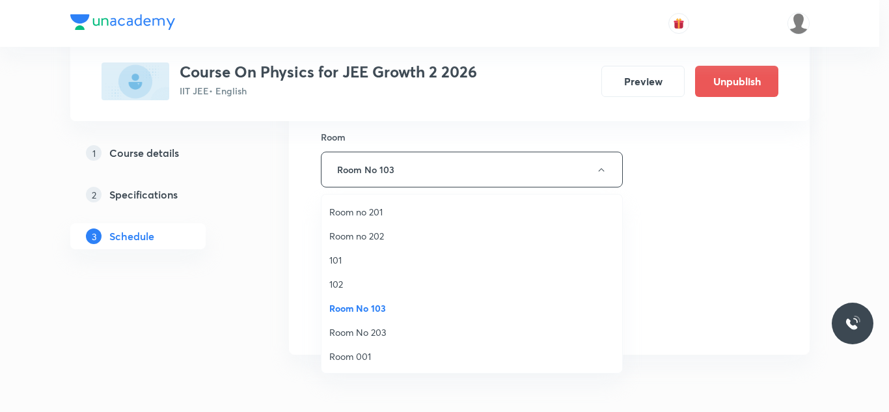
click at [365, 253] on span "101" at bounding box center [471, 260] width 285 height 14
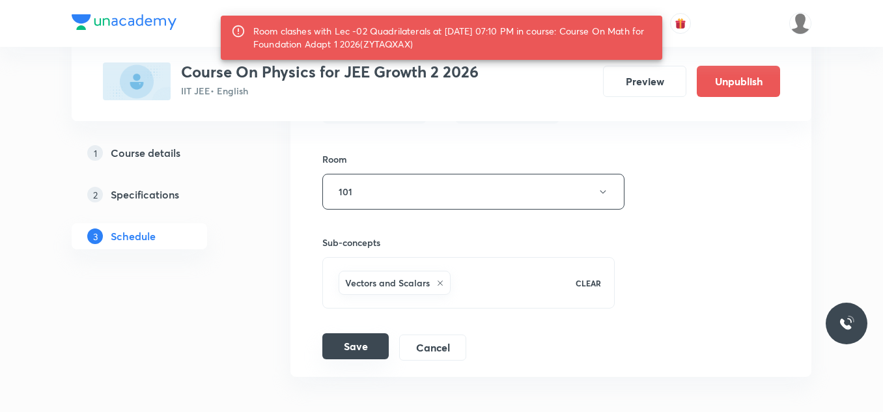
click at [363, 346] on button "Save" at bounding box center [355, 346] width 66 height 26
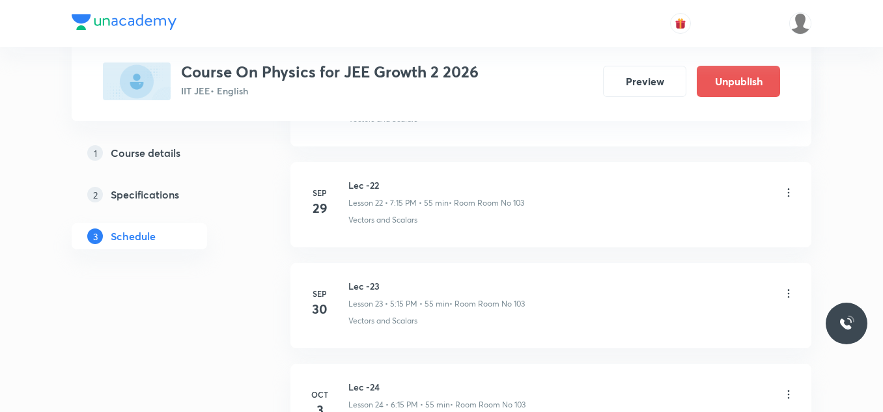
scroll to position [2555, 0]
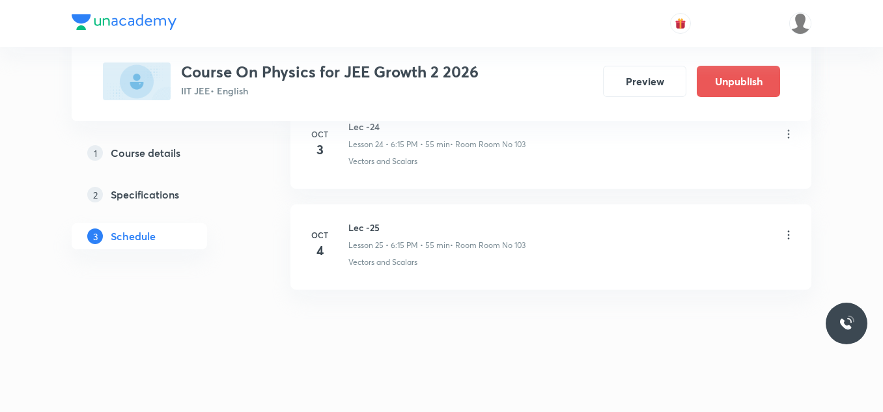
click at [502, 247] on p "• Room Room No 103" at bounding box center [488, 246] width 76 height 12
click at [400, 245] on p "Lesson 25 • 7:15 PM • 55 min" at bounding box center [398, 246] width 101 height 12
click at [437, 251] on p "Lesson 25 • 7:15 PM • 55 min" at bounding box center [398, 246] width 101 height 12
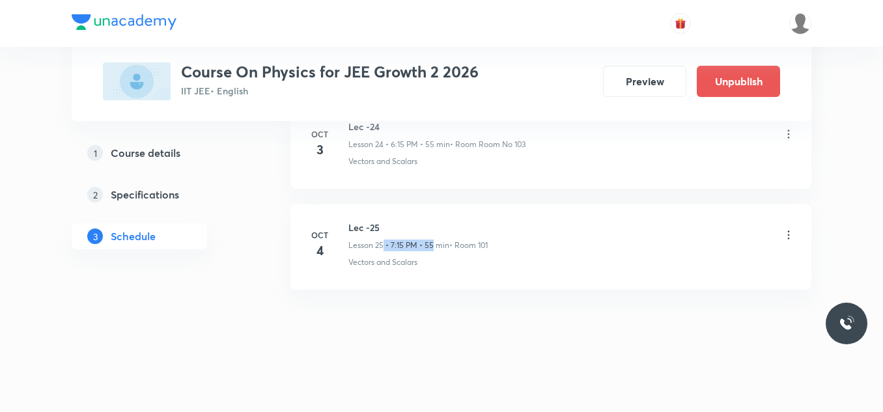
drag, startPoint x: 387, startPoint y: 247, endPoint x: 434, endPoint y: 247, distance: 47.5
click at [434, 247] on p "Lesson 25 • 7:15 PM • 55 min" at bounding box center [398, 246] width 101 height 12
